Goal: Task Accomplishment & Management: Manage account settings

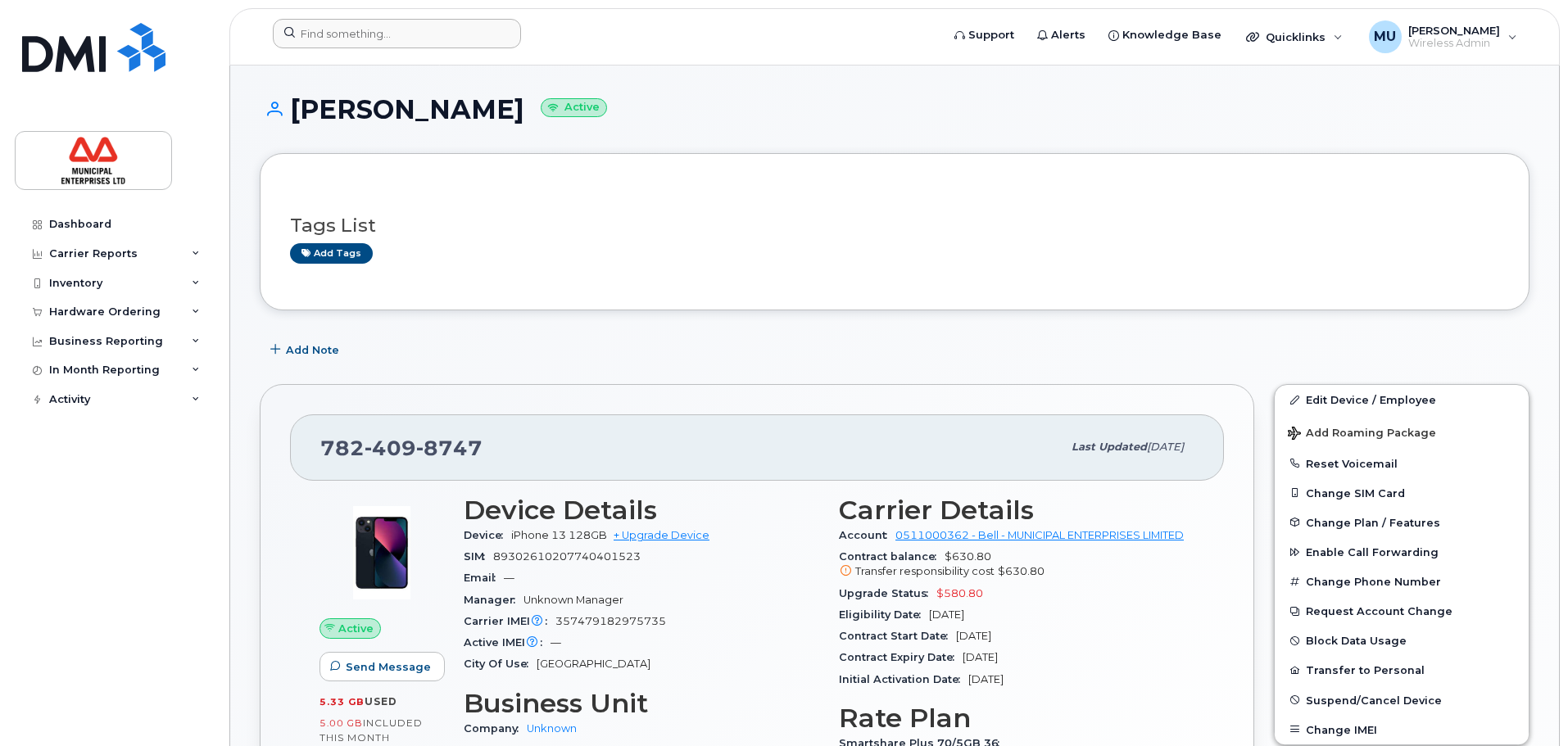
scroll to position [574, 0]
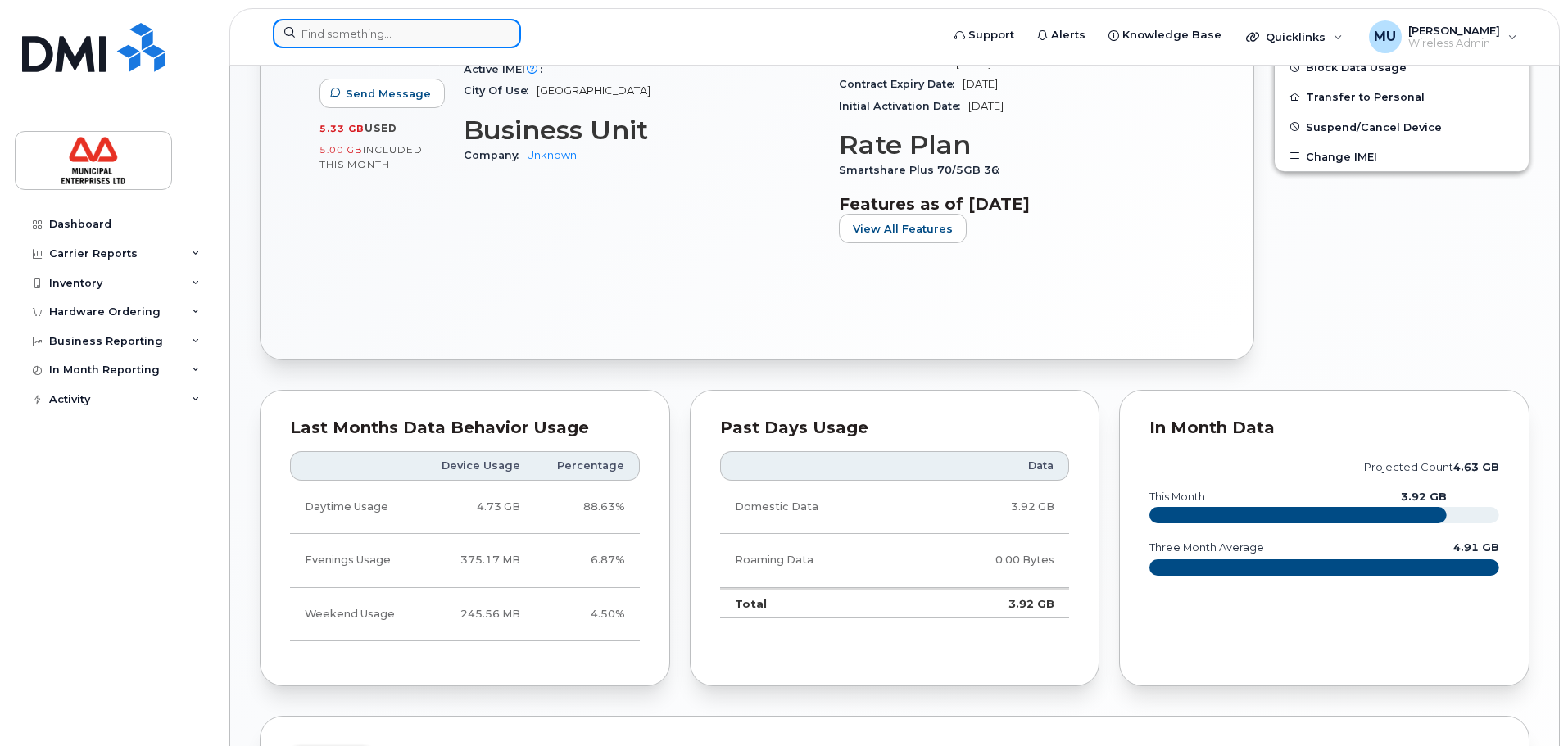
click at [473, 35] on input at bounding box center [396, 34] width 248 height 29
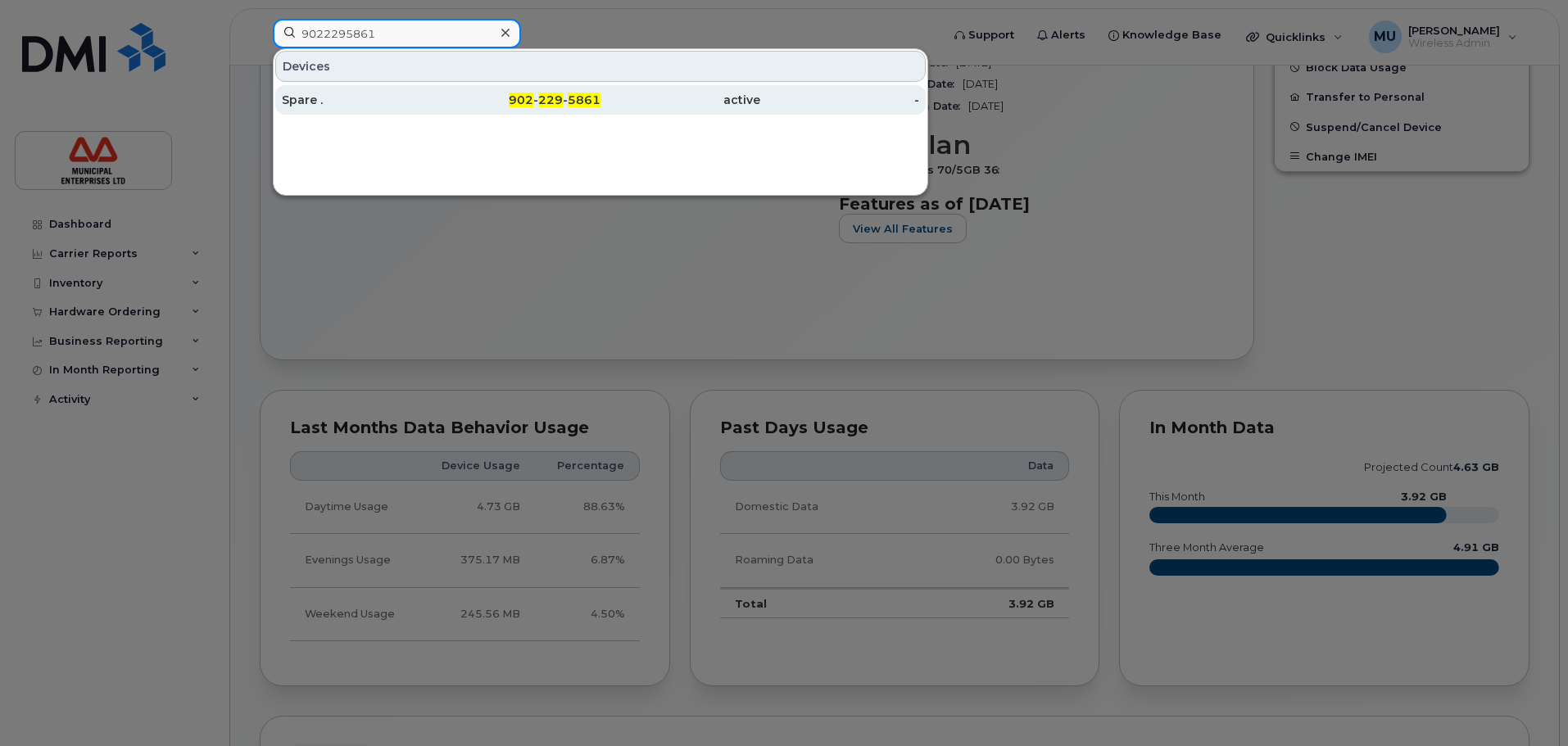
type input "9022295861"
drag, startPoint x: 467, startPoint y: 103, endPoint x: 459, endPoint y: 97, distance: 10.0
click at [465, 103] on div "902 - 229 - 5861" at bounding box center [521, 100] width 160 height 16
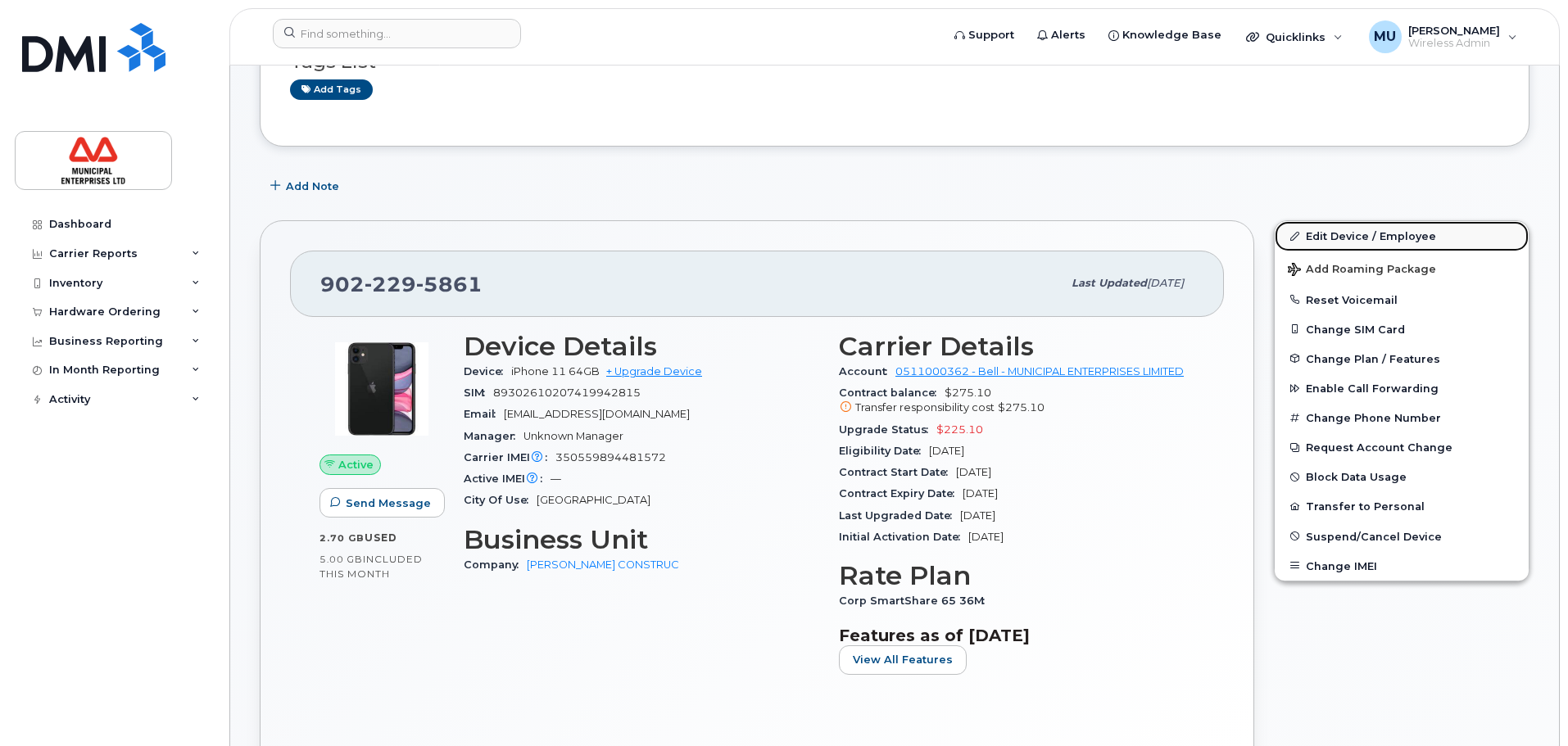
scroll to position [303, 0]
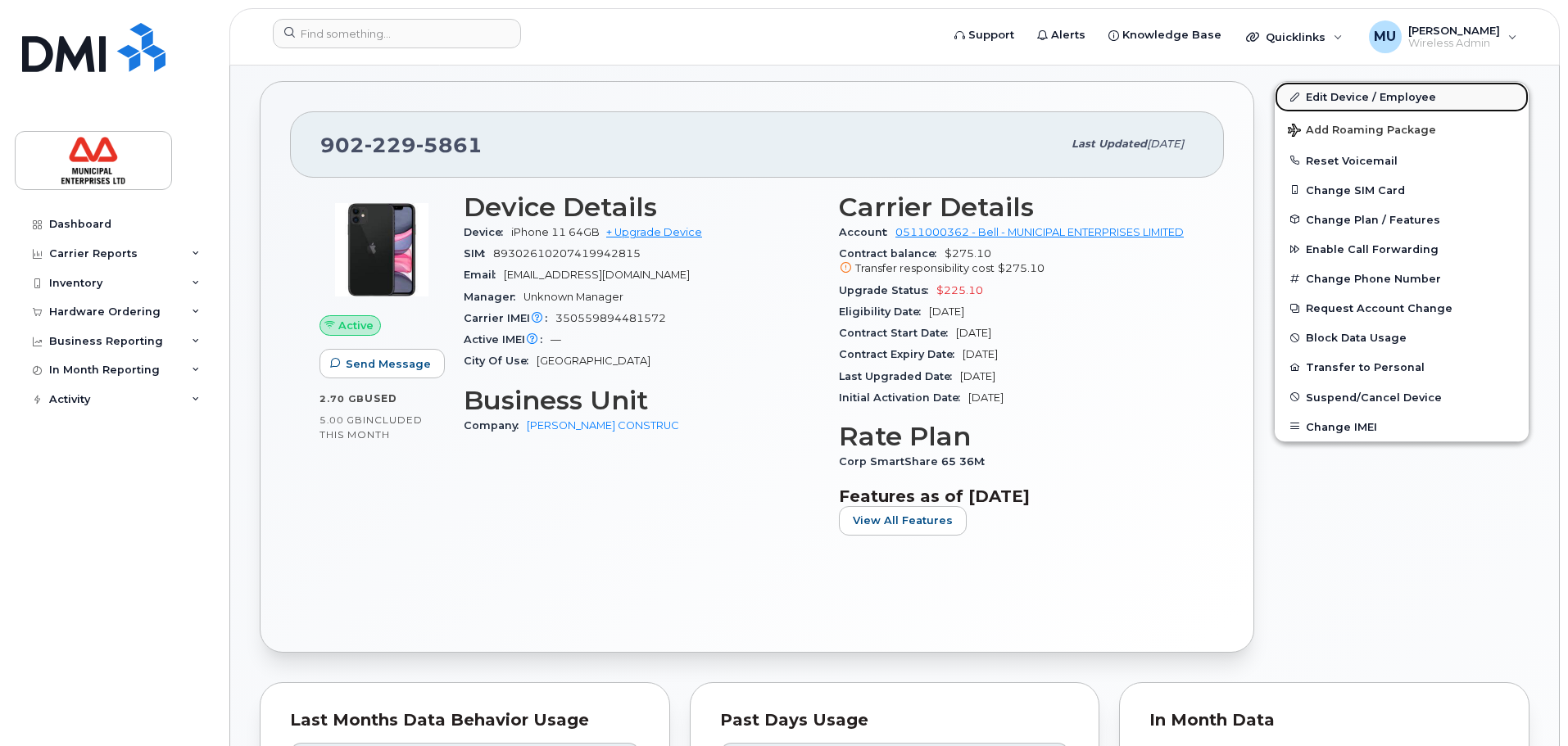
click at [1369, 112] on link "Edit Device / Employee" at bounding box center [1402, 96] width 254 height 29
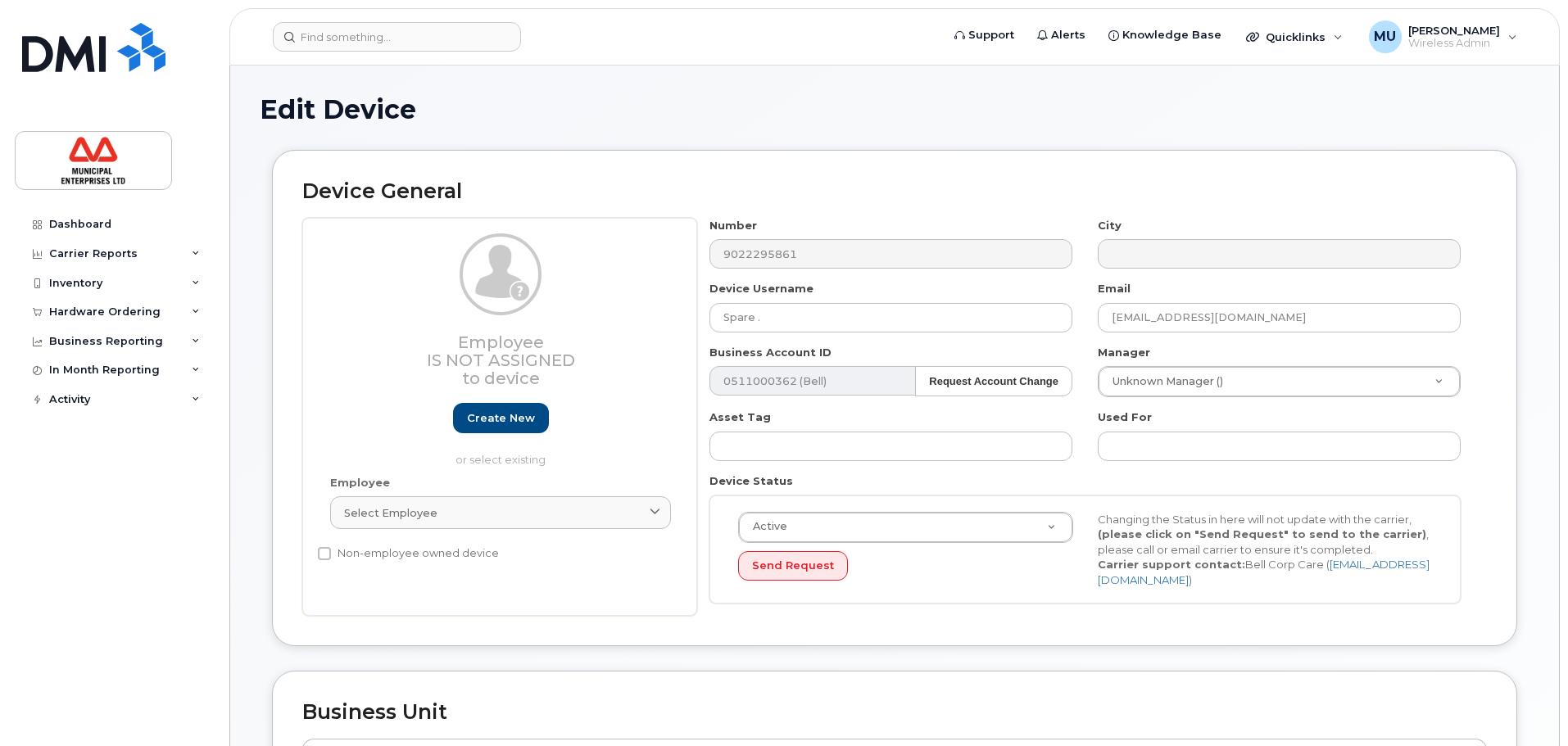
select select "3844603"
drag, startPoint x: 804, startPoint y: 320, endPoint x: 90, endPoint y: 246, distance: 717.8
click at [230, 245] on div "Support Alerts Knowledge Base Quicklinks Suspend / Cancel Device Change SIM Car…" at bounding box center [894, 727] width 1330 height 1323
drag, startPoint x: 782, startPoint y: 321, endPoint x: 222, endPoint y: 233, distance: 566.9
click at [225, 233] on body "Support Alerts Knowledge Base Quicklinks Suspend / Cancel Device Change SIM Car…" at bounding box center [784, 721] width 1568 height 1441
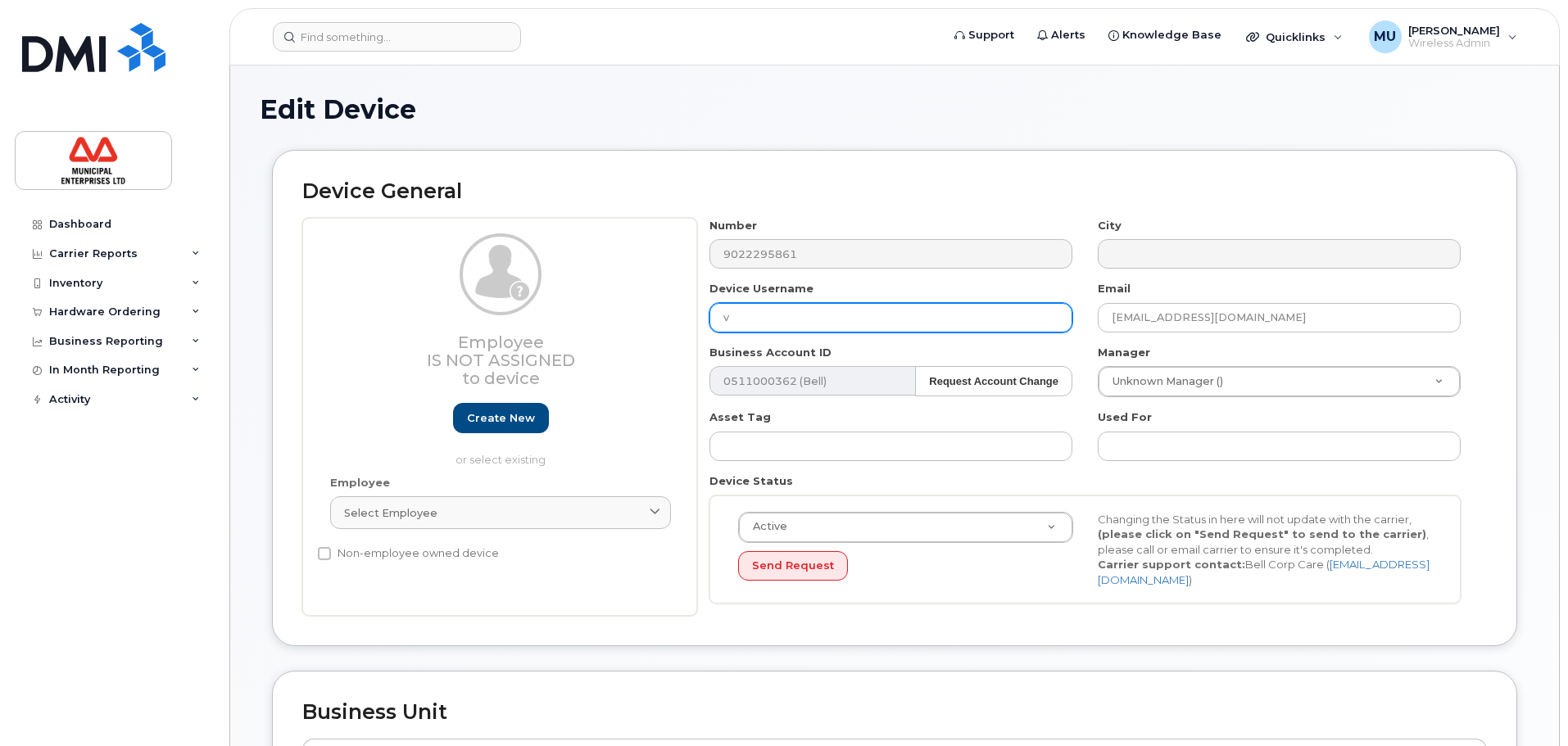
paste input "Keyur Moradiya"
type input "Keyur Moradiya"
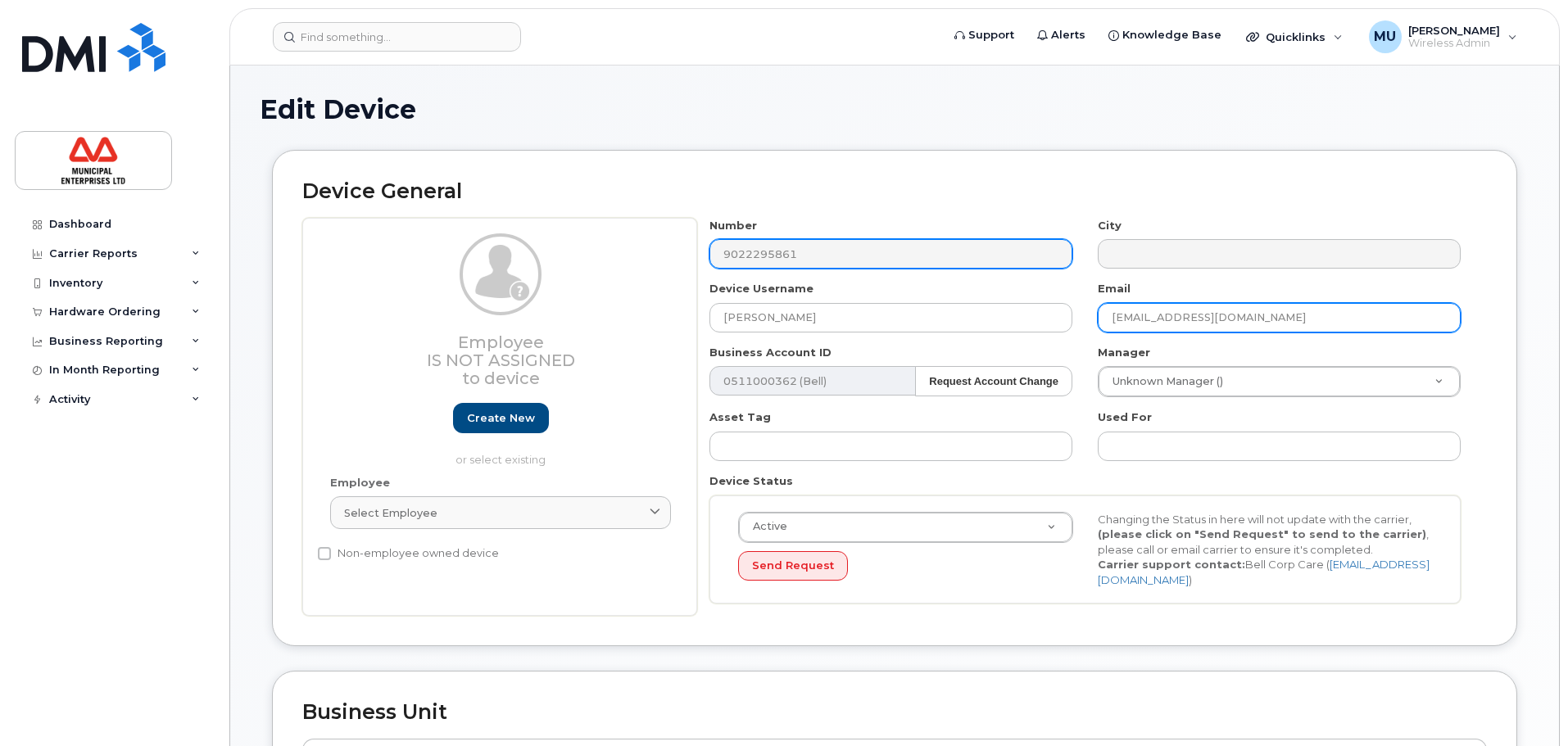
click at [751, 264] on div "Number 9022295861 City Device Username Keyur Moradiya Email na@na.ca Business A…" at bounding box center [1085, 417] width 776 height 398
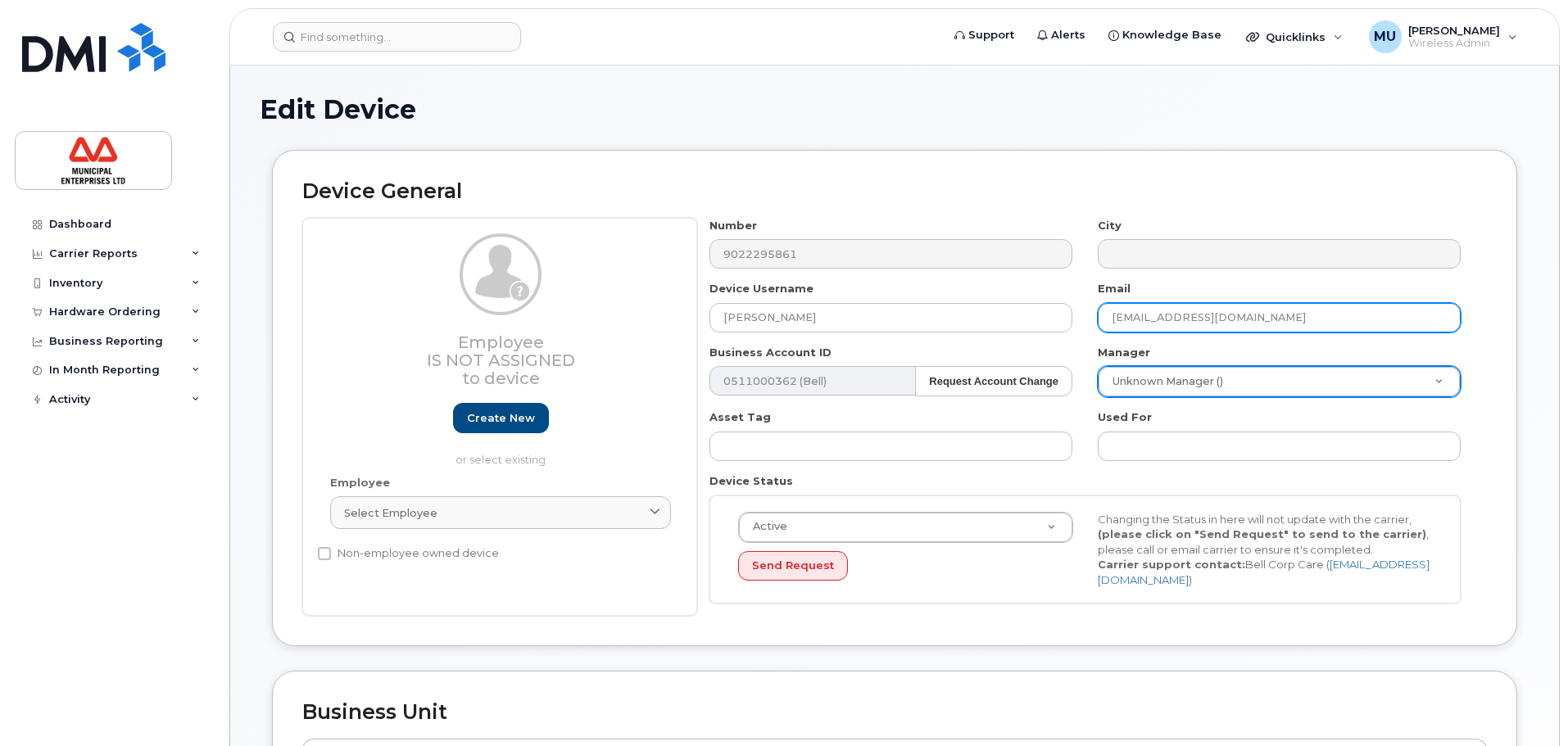
type input "kmoradiya@dexter.ca"
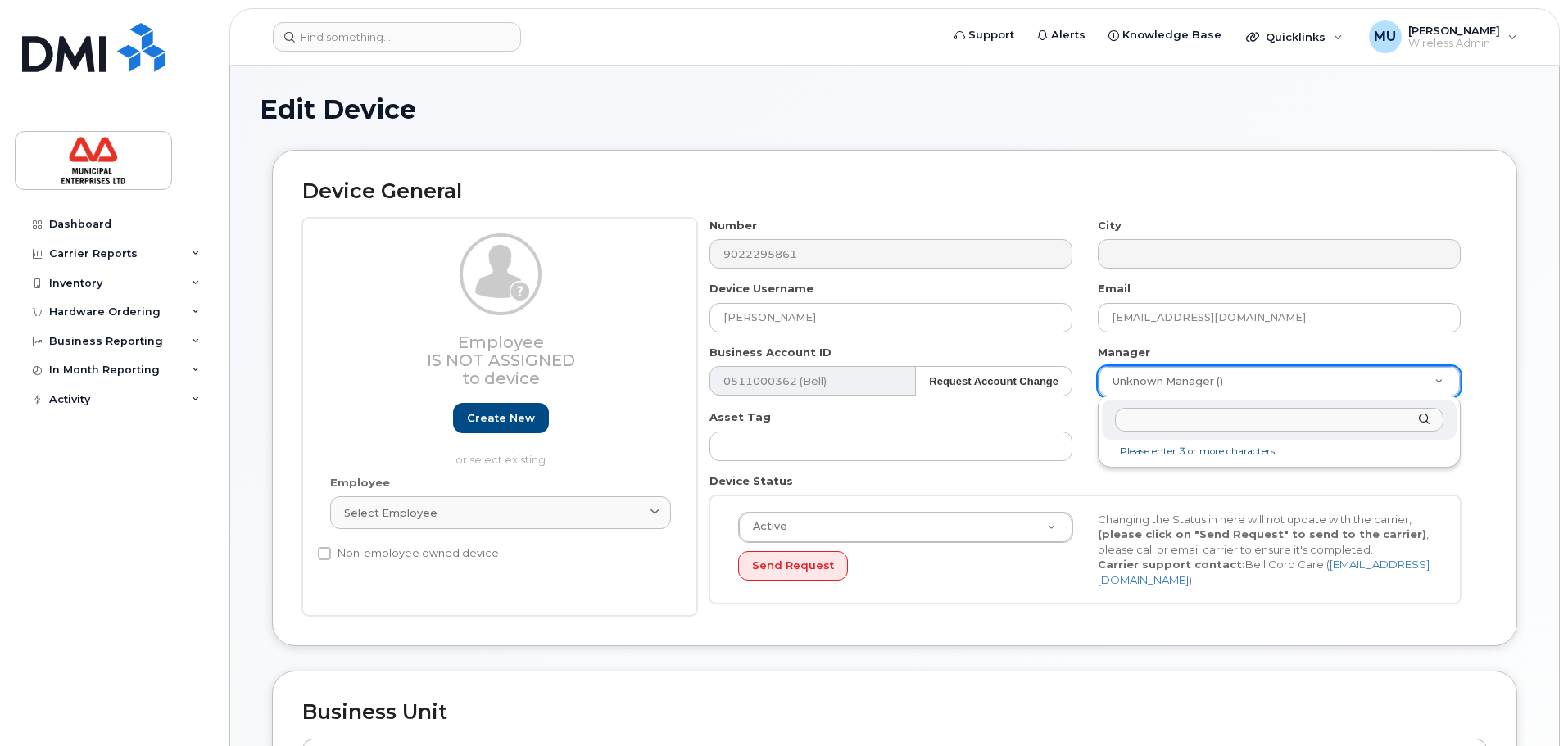
click at [1272, 418] on input "text" at bounding box center [1279, 419] width 329 height 24
click at [1216, 421] on input "text" at bounding box center [1279, 419] width 329 height 24
type input "nicole"
click at [1183, 447] on li "No matches found" at bounding box center [1278, 451] width 348 height 17
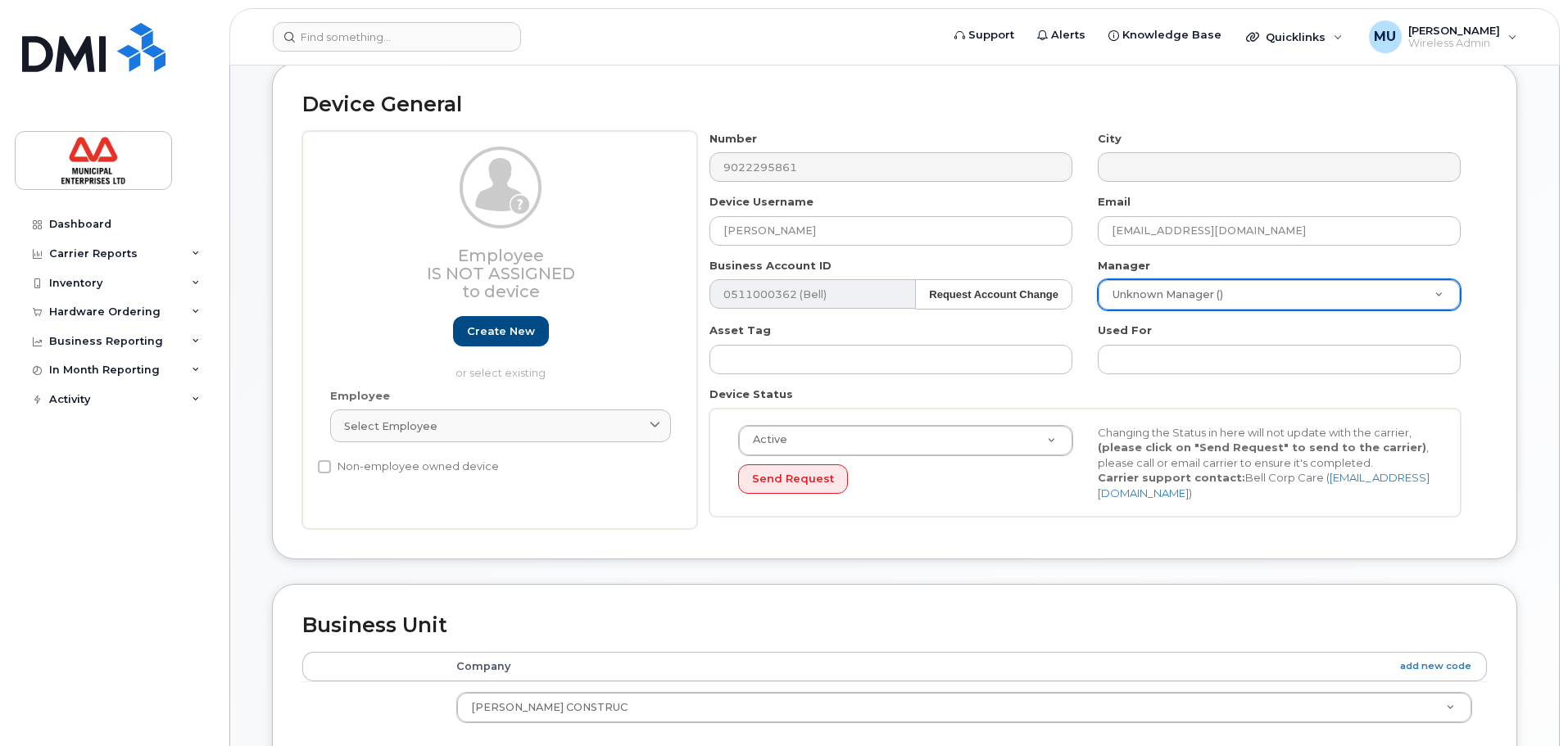
scroll to position [246, 0]
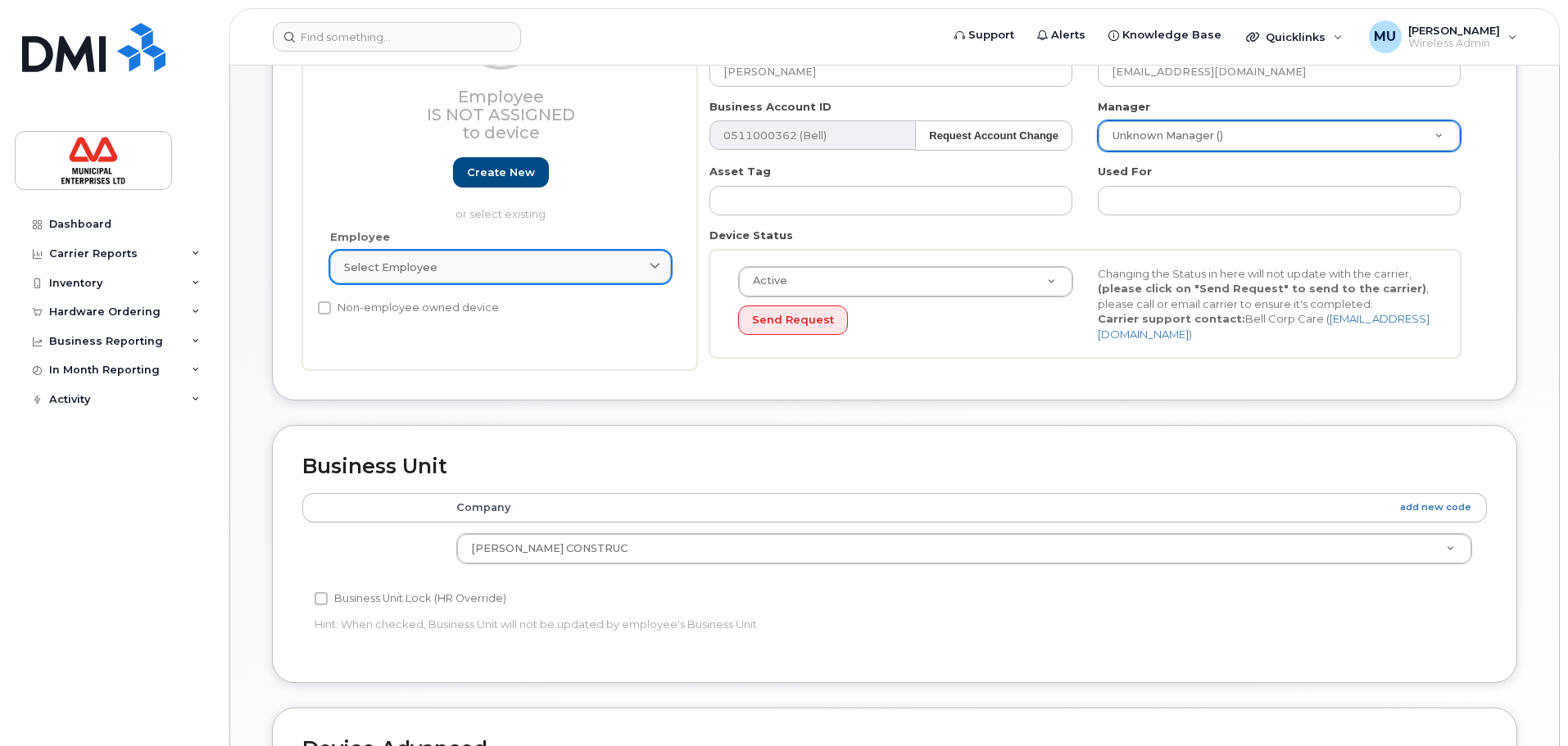
click at [491, 270] on div "Select employee" at bounding box center [500, 267] width 313 height 15
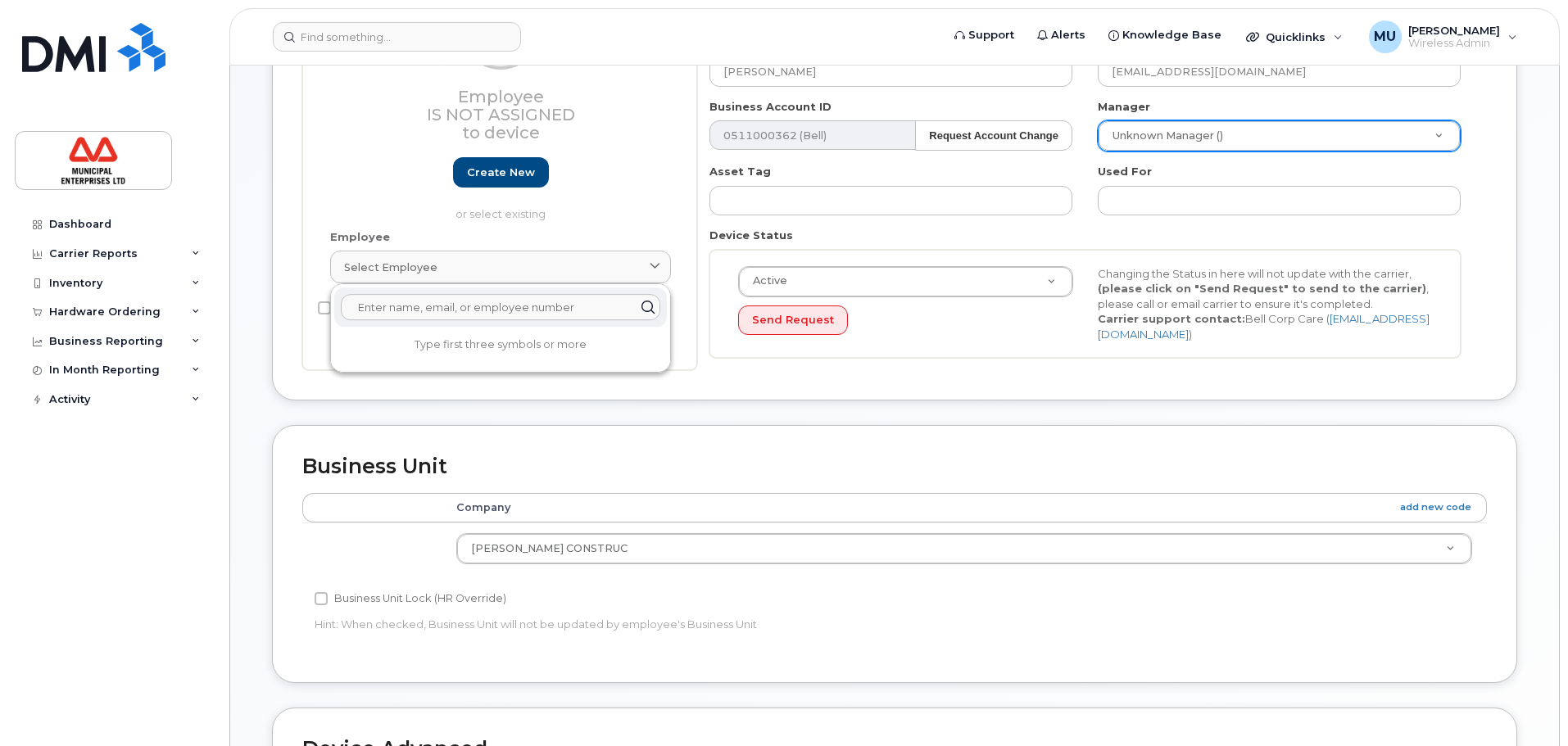
click at [468, 303] on input "text" at bounding box center [500, 307] width 320 height 26
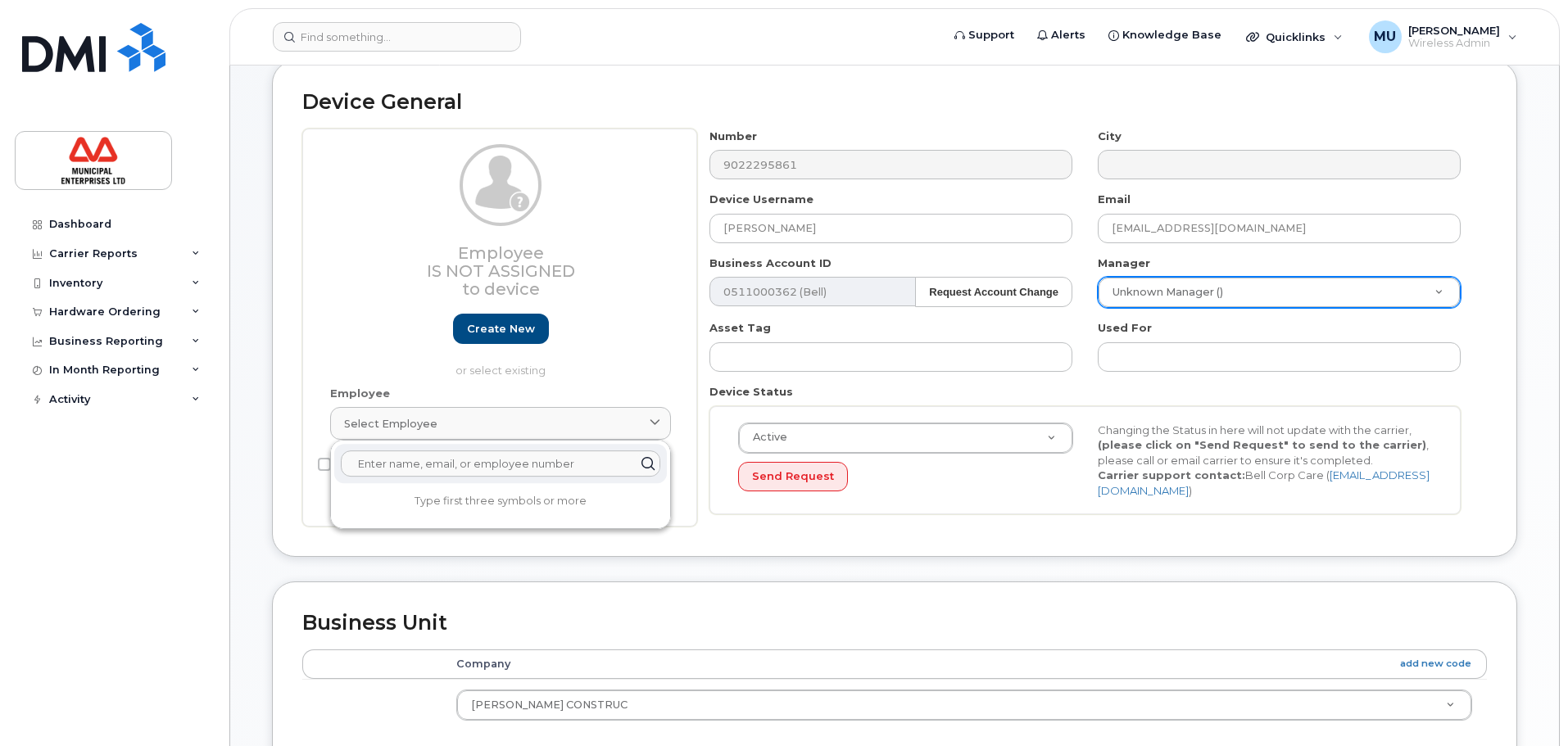
scroll to position [82, 0]
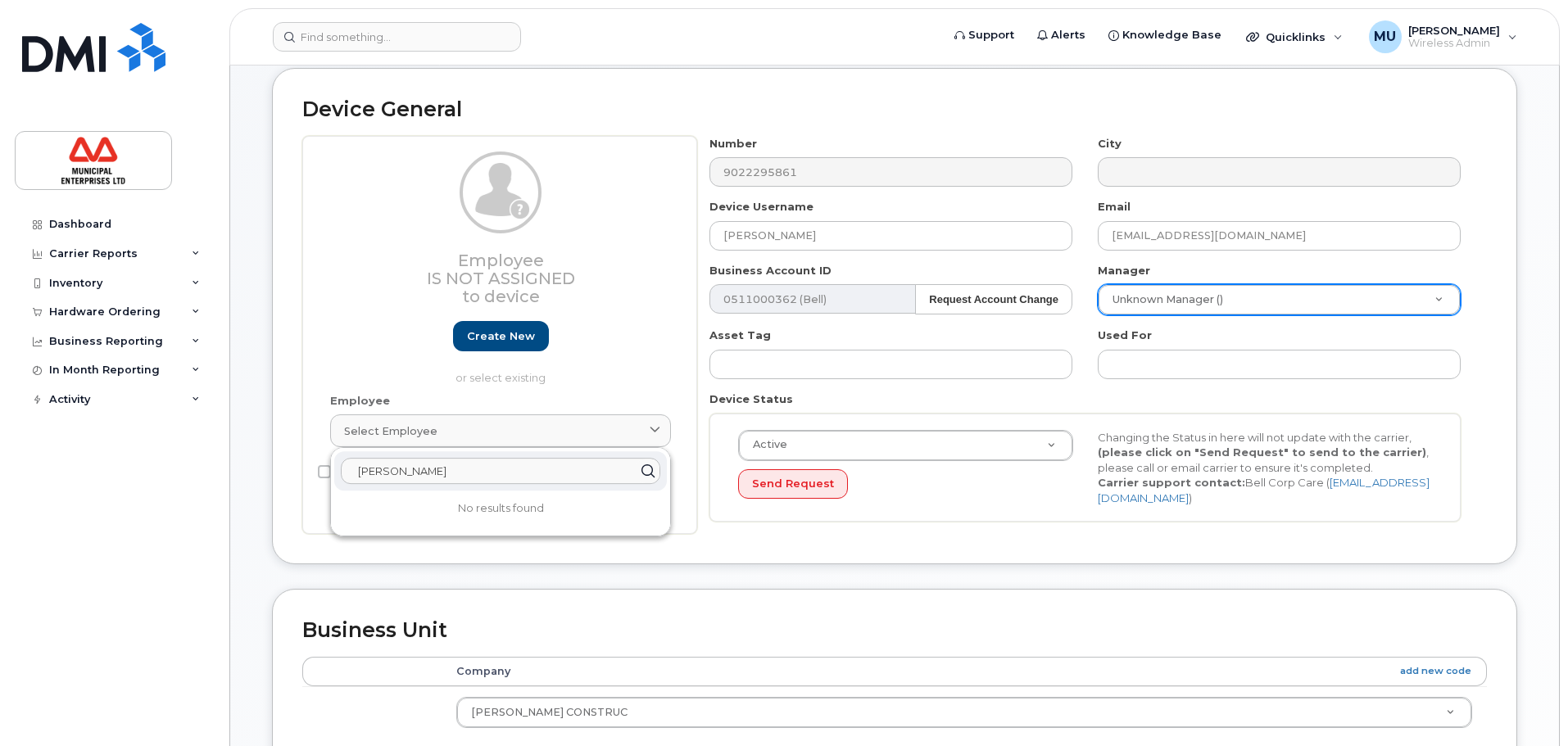
type input "keyur Moradiya"
click at [910, 633] on h2 "Business Unit" at bounding box center [894, 630] width 1185 height 23
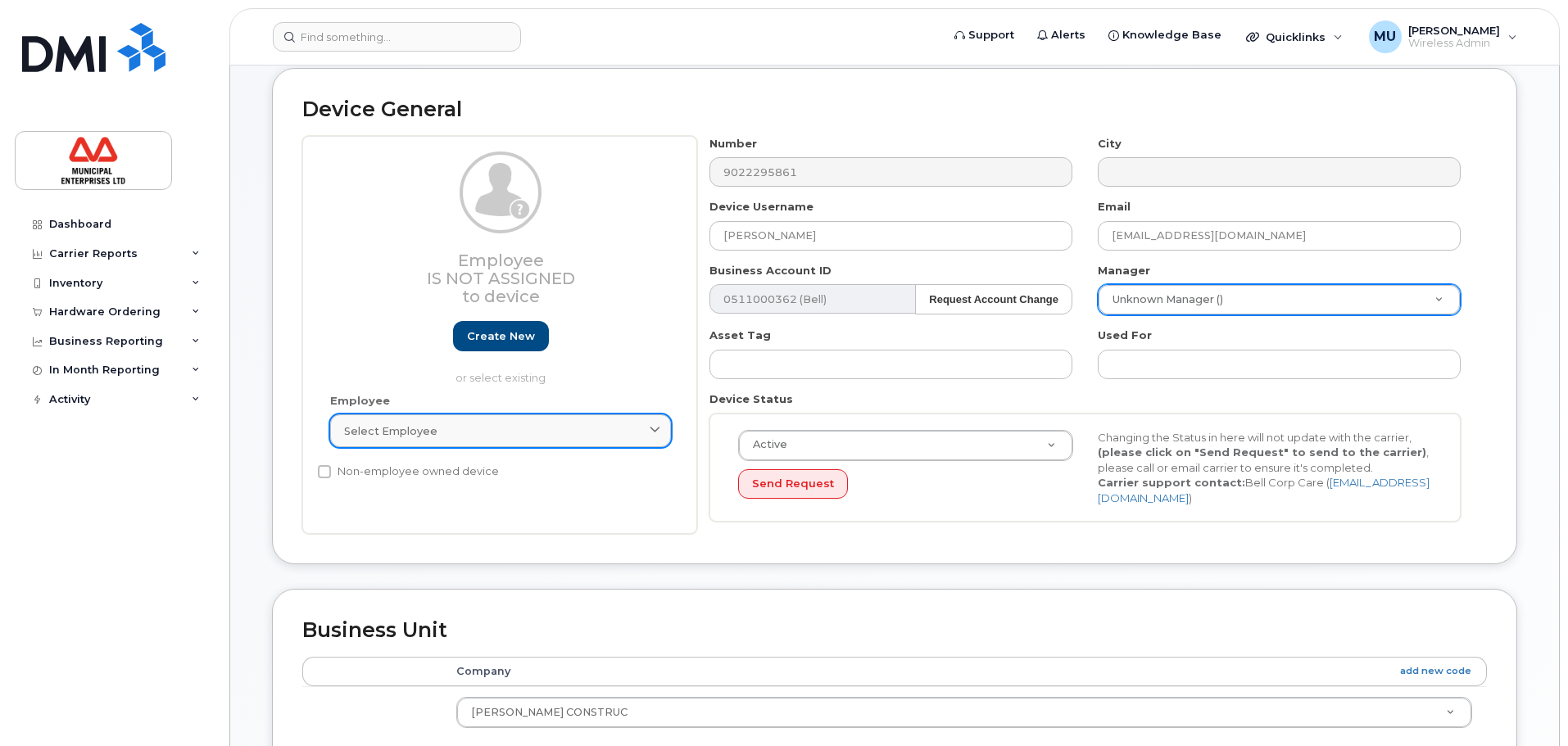
click at [662, 420] on link "Select employee" at bounding box center [500, 431] width 340 height 33
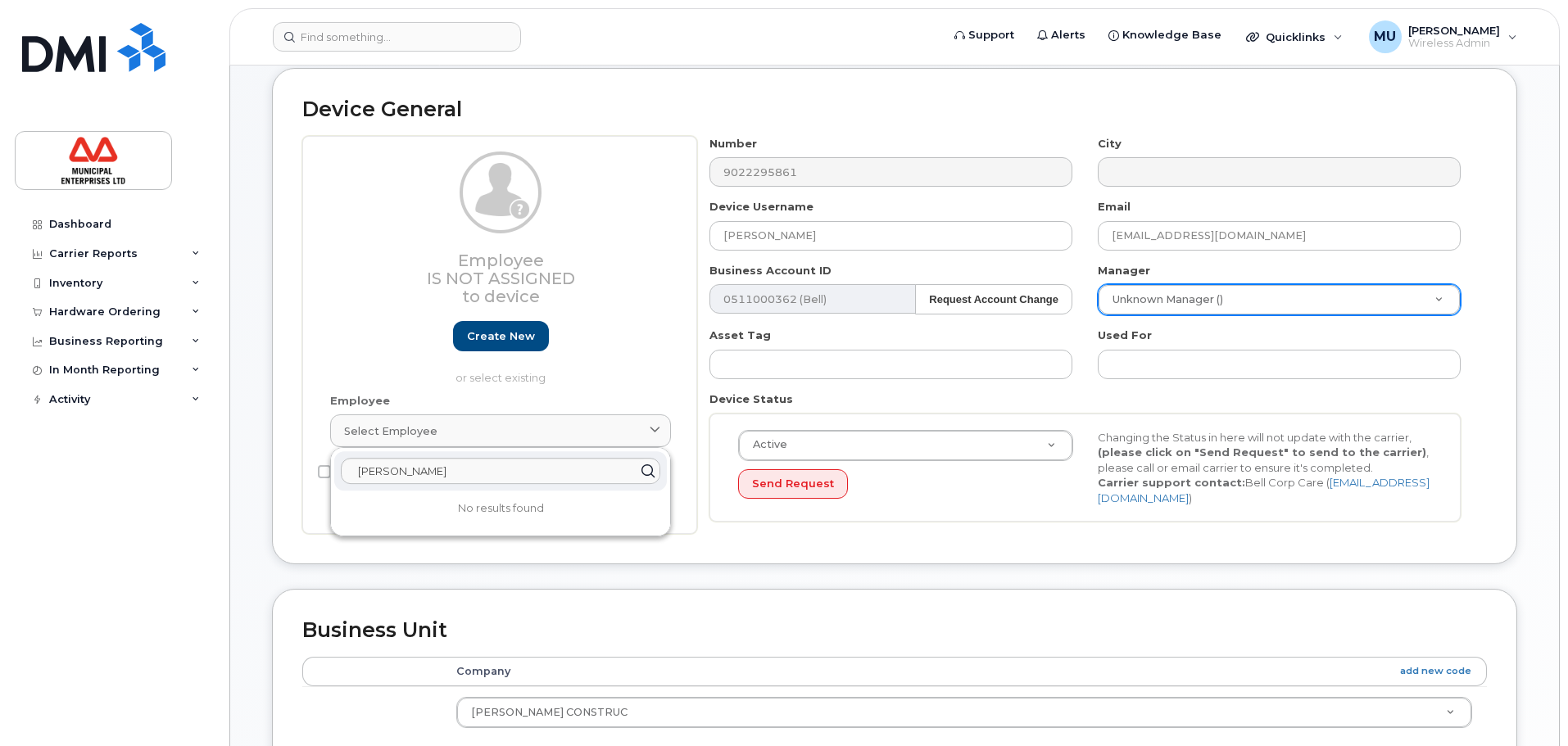
click at [549, 515] on p "No results found" at bounding box center [500, 508] width 332 height 15
click at [1099, 630] on h2 "Business Unit" at bounding box center [894, 630] width 1185 height 23
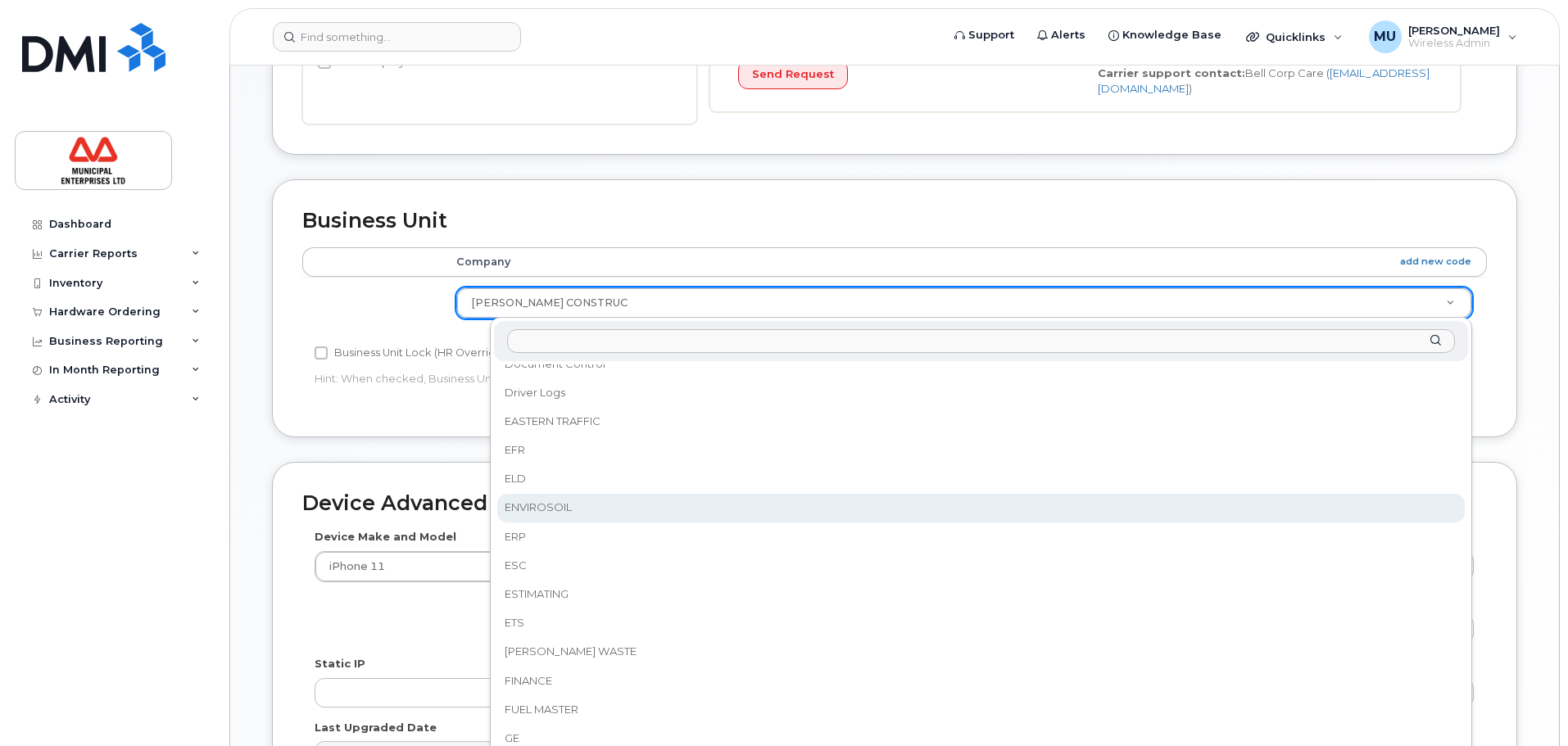
scroll to position [819, 0]
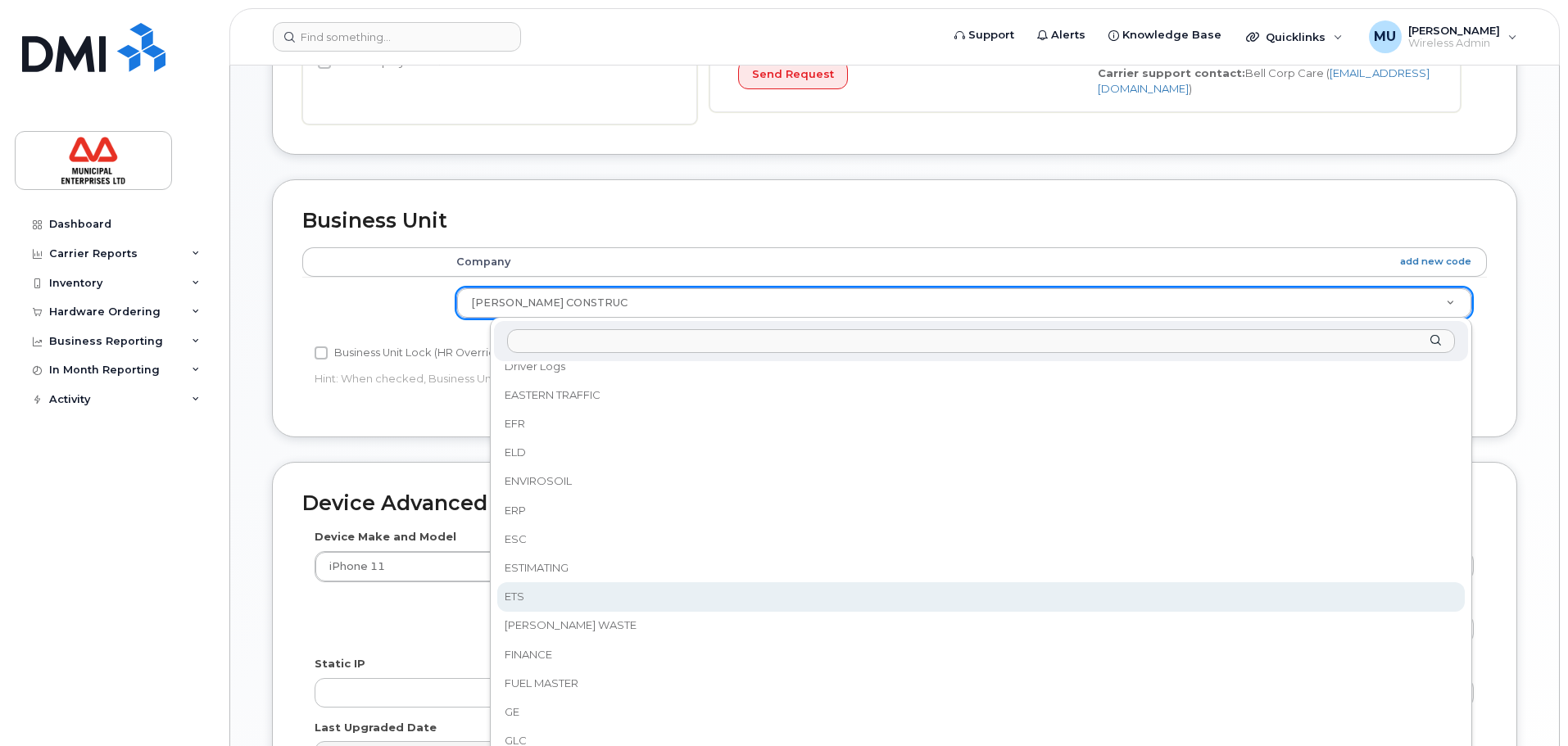
select select "3844641"
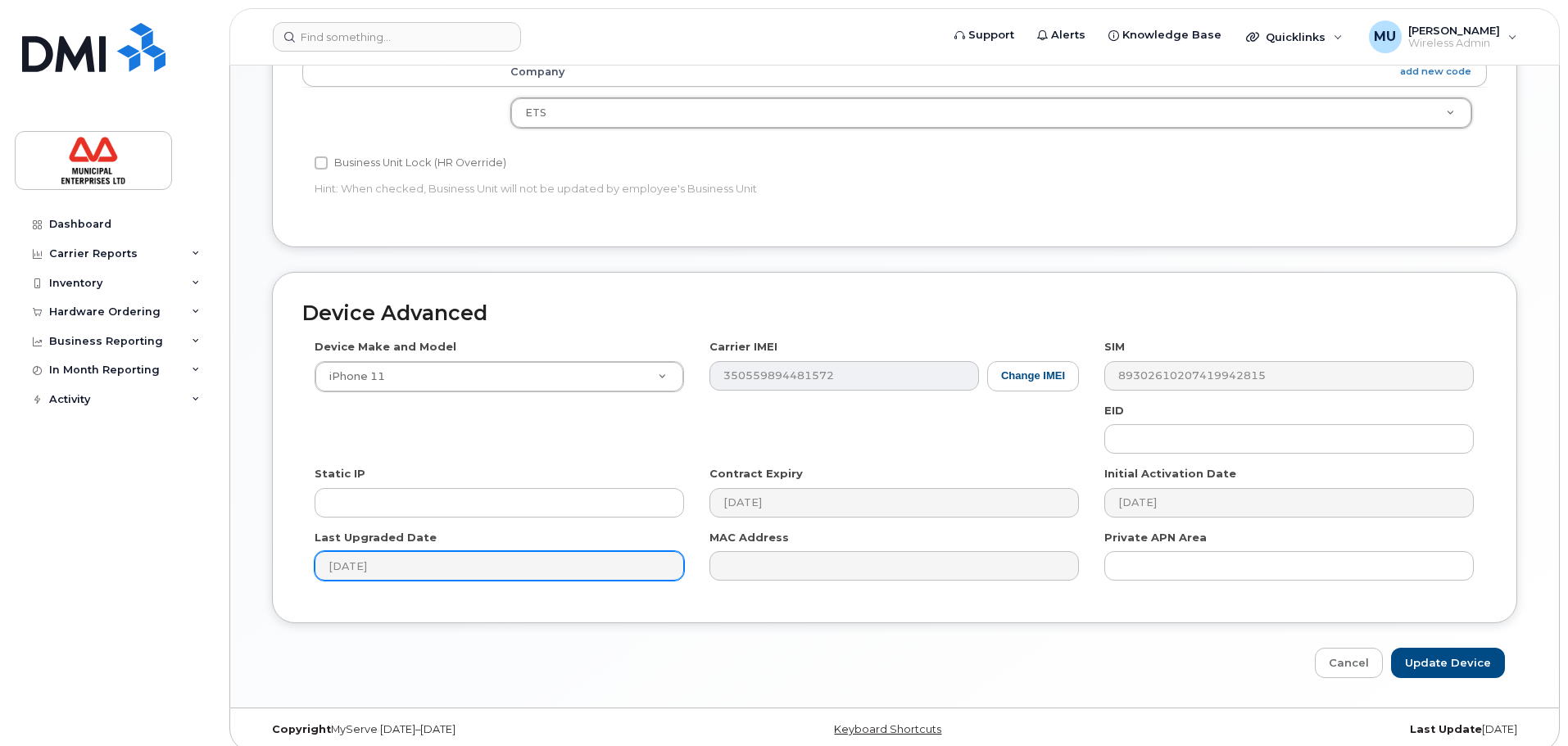
scroll to position [695, 0]
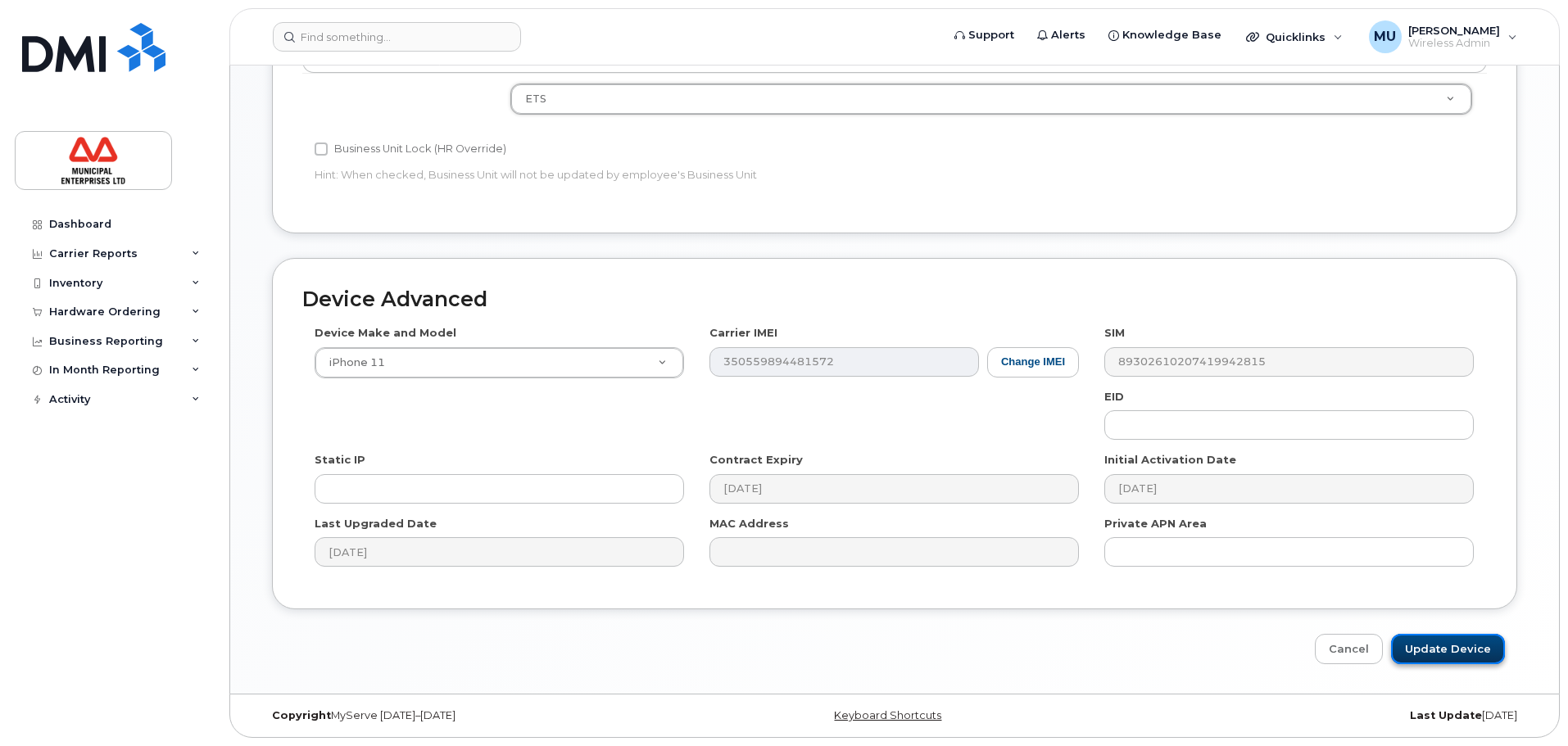
click at [1425, 643] on input "Update Device" at bounding box center [1447, 648] width 113 height 30
type input "Saving..."
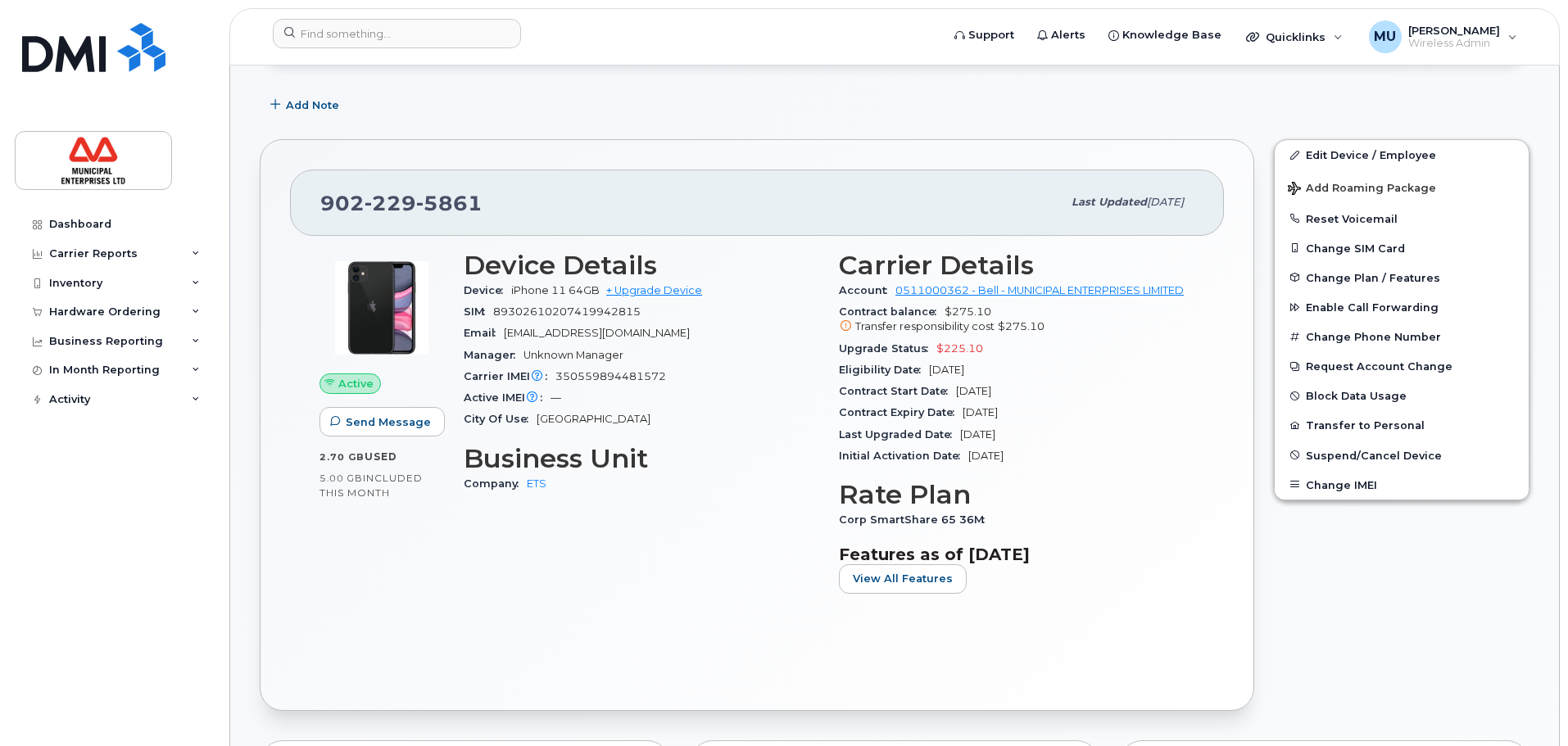
scroll to position [246, 0]
